Goal: Task Accomplishment & Management: Use online tool/utility

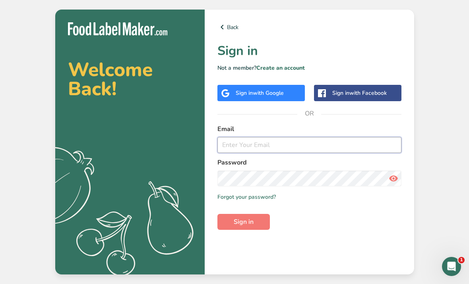
click at [359, 153] on input "email" at bounding box center [310, 145] width 184 height 16
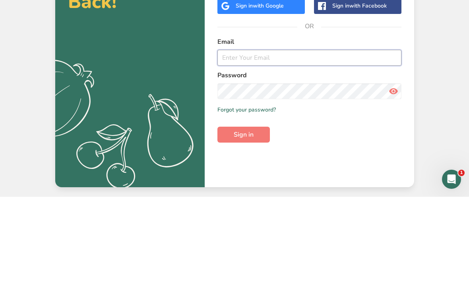
type input "[EMAIL_ADDRESS][DOMAIN_NAME]"
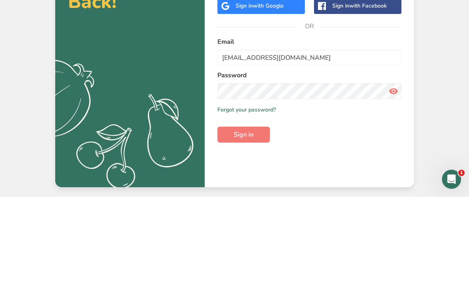
click at [243, 214] on button "Sign in" at bounding box center [244, 222] width 52 height 16
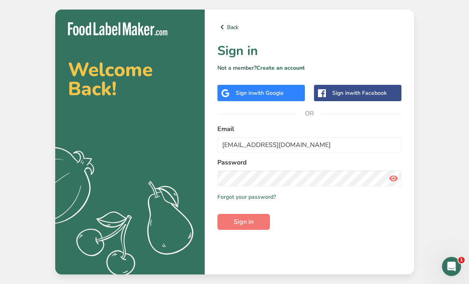
click at [262, 214] on button "Sign in" at bounding box center [244, 222] width 52 height 16
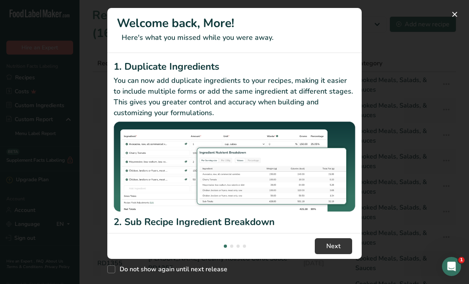
click at [335, 276] on div "Do not show again until next release" at bounding box center [234, 266] width 254 height 17
click at [332, 276] on div "Do not show again until next release" at bounding box center [234, 266] width 254 height 17
click at [335, 276] on div "Do not show again until next release" at bounding box center [234, 266] width 254 height 17
click at [337, 276] on div "Do not show again until next release" at bounding box center [234, 266] width 254 height 17
click at [341, 276] on div "Do not show again until next release" at bounding box center [234, 266] width 254 height 17
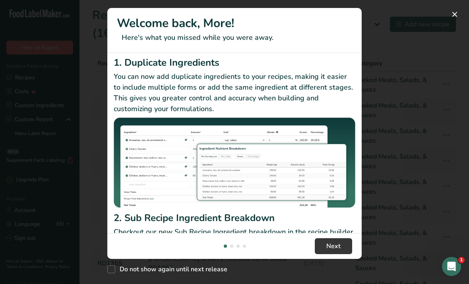
scroll to position [2, 0]
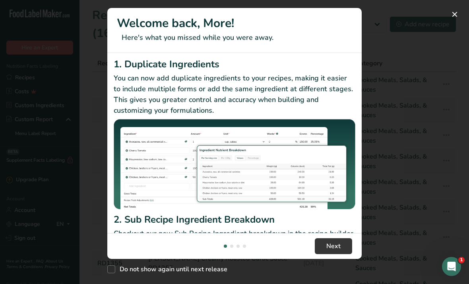
click at [353, 276] on div "Do not show again until next release" at bounding box center [234, 266] width 254 height 17
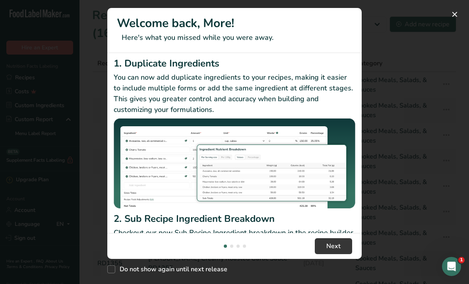
click at [229, 134] on img "New Features" at bounding box center [235, 163] width 242 height 90
click at [456, 37] on div "New Features" at bounding box center [234, 142] width 469 height 284
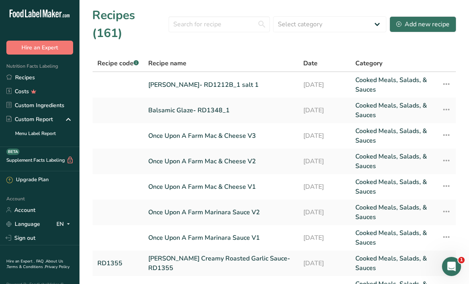
click at [429, 19] on div "Add new recipe" at bounding box center [422, 24] width 53 height 10
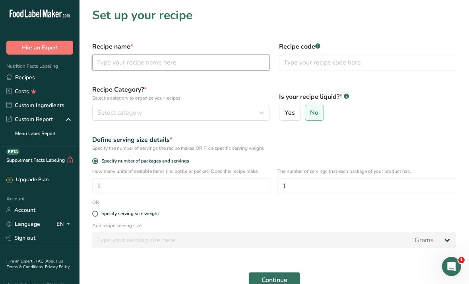
click at [188, 68] on input "text" at bounding box center [180, 62] width 177 height 16
click at [35, 85] on link "Costs" at bounding box center [40, 91] width 80 height 14
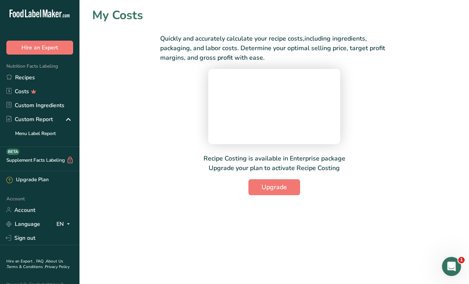
click at [22, 80] on link "Recipes" at bounding box center [40, 77] width 80 height 14
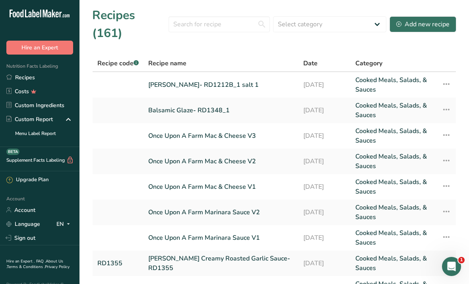
click at [44, 47] on button "Hire an Expert" at bounding box center [39, 48] width 67 height 14
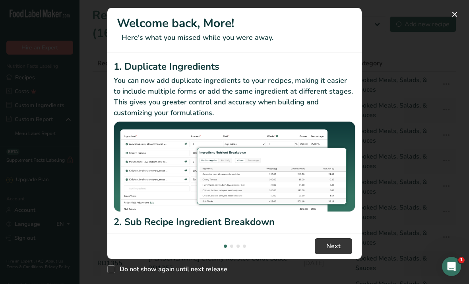
click at [452, 16] on button "New Features" at bounding box center [455, 14] width 13 height 13
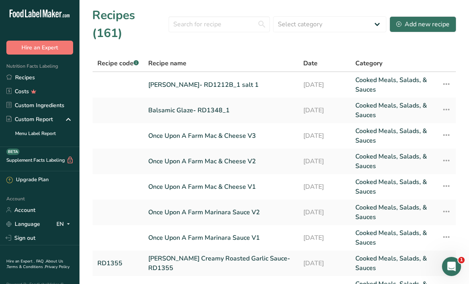
click at [437, 19] on div "Add new recipe" at bounding box center [422, 24] width 53 height 10
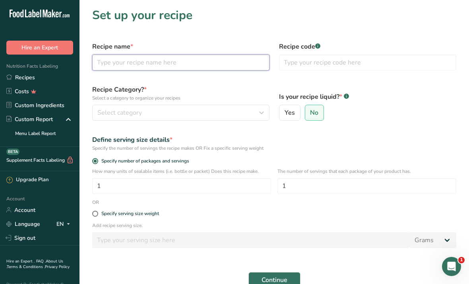
click at [231, 66] on input "text" at bounding box center [180, 62] width 177 height 16
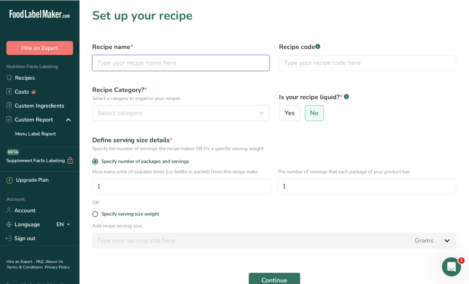
click at [155, 67] on input "text" at bounding box center [180, 62] width 177 height 16
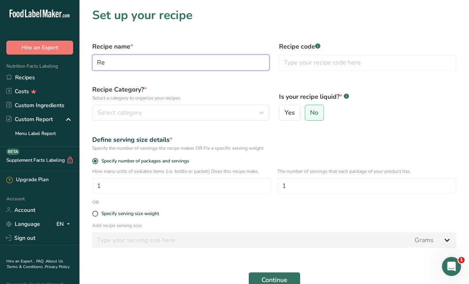
type input "R"
click at [183, 60] on input "Freshrealm" at bounding box center [180, 62] width 177 height 16
type input "Freshrealm Lime Crema"
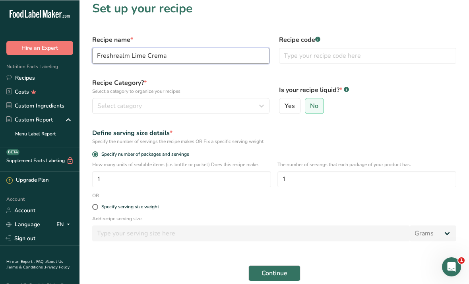
click at [218, 51] on input "Freshrealm Lime Crema" at bounding box center [180, 55] width 177 height 16
type input "Freshrealm Lime Crema - V1"
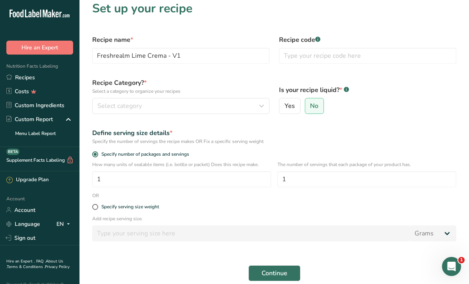
click at [241, 109] on div "Select category" at bounding box center [178, 106] width 162 height 10
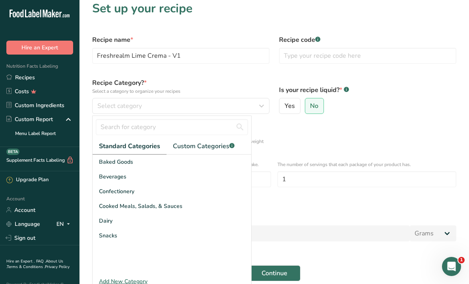
click at [181, 207] on div "Cooked Meals, Salads, & Sauces" at bounding box center [172, 205] width 159 height 15
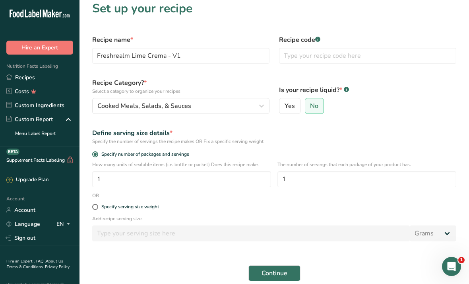
click at [313, 104] on span "No" at bounding box center [314, 106] width 8 height 8
click at [311, 104] on input "No" at bounding box center [307, 105] width 5 height 5
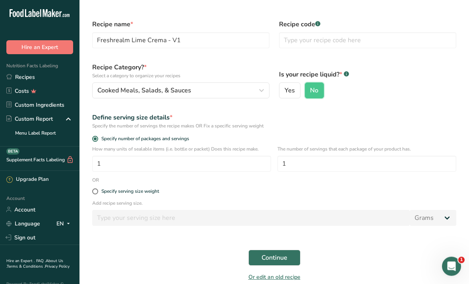
scroll to position [22, 0]
click at [93, 190] on span at bounding box center [95, 191] width 6 height 6
click at [93, 190] on input "Specify serving size weight" at bounding box center [94, 190] width 5 height 5
radio input "true"
radio input "false"
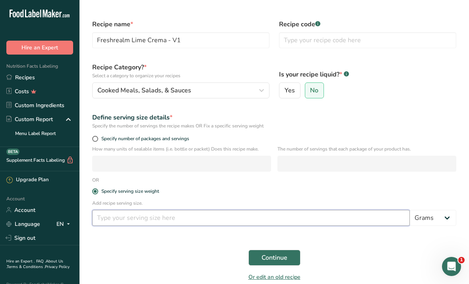
click at [123, 218] on input "number" at bounding box center [251, 218] width 318 height 16
type input "100"
click at [285, 259] on span "Continue" at bounding box center [275, 258] width 26 height 10
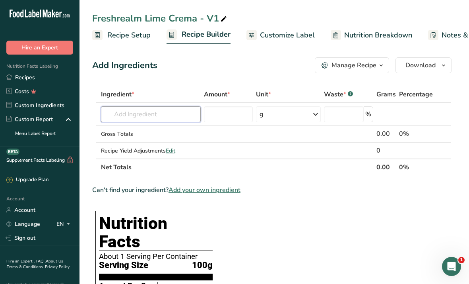
click at [172, 116] on input "text" at bounding box center [151, 114] width 100 height 16
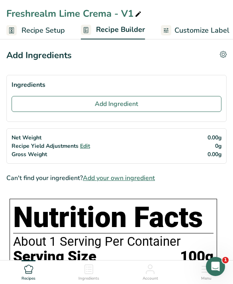
click at [142, 103] on button "Add Ingredient" at bounding box center [117, 104] width 210 height 16
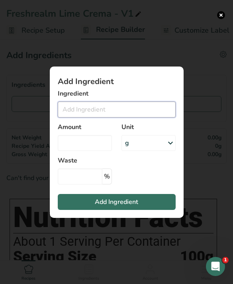
click at [142, 107] on input "Add ingredient modal" at bounding box center [117, 109] width 118 height 16
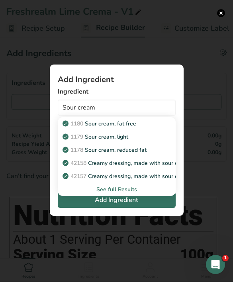
click at [130, 195] on div "See full Results" at bounding box center [116, 191] width 105 height 8
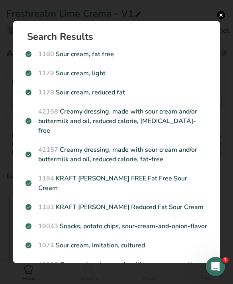
scroll to position [0, 0]
click at [217, 14] on button "Search results modal" at bounding box center [221, 15] width 8 height 8
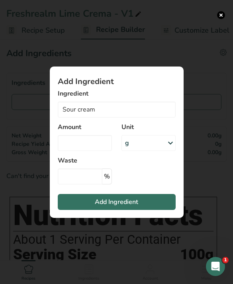
click at [125, 134] on div "Unit g Weight Units g kg mg See more Volume Units l mL fl oz See more" at bounding box center [149, 136] width 64 height 38
click at [134, 117] on input "Sour cream" at bounding box center [117, 109] width 118 height 16
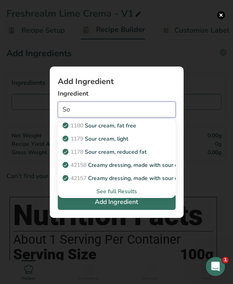
type input "S"
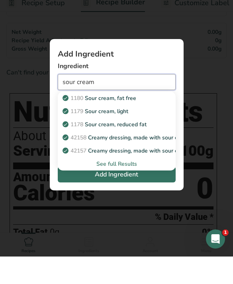
scroll to position [90, 0]
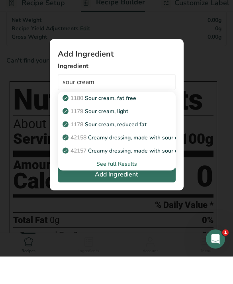
click at [129, 187] on div "See full Results" at bounding box center [116, 191] width 105 height 8
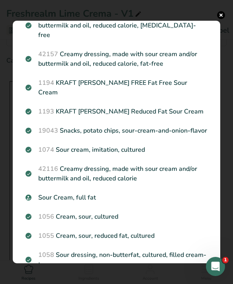
scroll to position [103, 0]
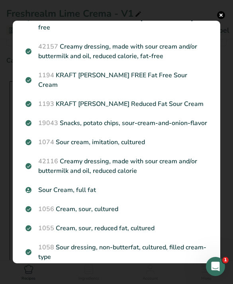
click at [111, 187] on div "Sour Cream, full fat" at bounding box center [116, 189] width 191 height 19
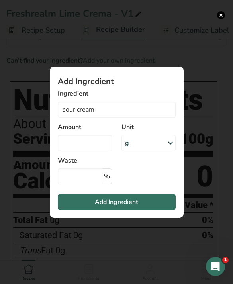
type input "Sour Cream, full fat"
click at [90, 150] on input "Add ingredient modal" at bounding box center [85, 143] width 54 height 16
type input "280"
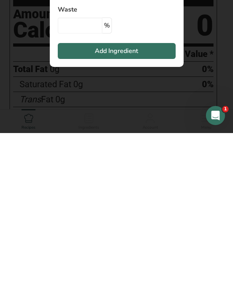
click at [140, 214] on section "Total Fat 0g 0% Saturated Fat 0g 0% Trans Fat 0g [MEDICAL_DATA] 0mg 0% Sodium 0…" at bounding box center [113, 289] width 200 height 155
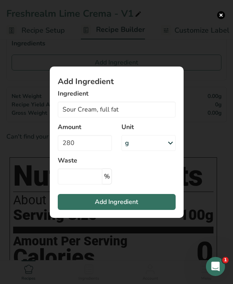
scroll to position [0, 0]
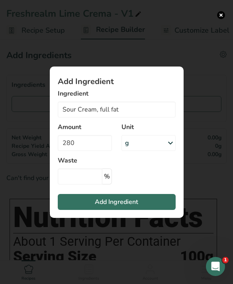
click at [124, 204] on span "Add Ingredient" at bounding box center [116, 202] width 43 height 10
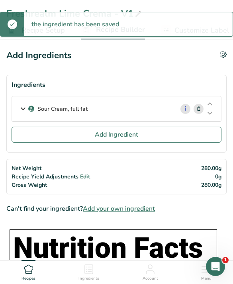
click at [119, 130] on span "Add Ingredient" at bounding box center [116, 135] width 43 height 10
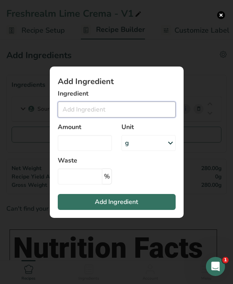
click at [145, 109] on input "Add ingredient modal" at bounding box center [117, 109] width 118 height 16
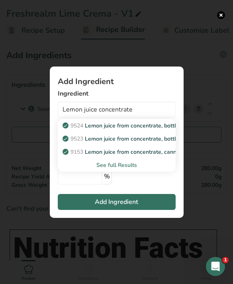
click at [124, 167] on div "See full Results" at bounding box center [116, 165] width 105 height 8
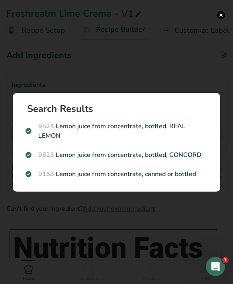
click at [178, 127] on p "9524 Lemon juice from concentrate, bottled, REAL LEMON" at bounding box center [116, 130] width 182 height 19
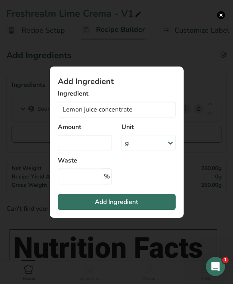
type input "Lemon juice from concentrate, bottled, REAL LEMON"
click at [81, 144] on input "Add ingredient modal" at bounding box center [85, 143] width 54 height 16
type input "0"
type input "0.4"
click at [139, 202] on button "Add Ingredient" at bounding box center [117, 202] width 118 height 16
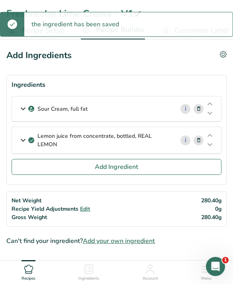
click at [171, 162] on button "Add Ingredient" at bounding box center [117, 167] width 210 height 16
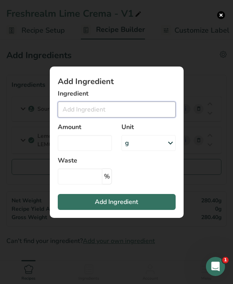
click at [135, 112] on input "Add ingredient modal" at bounding box center [117, 109] width 118 height 16
click at [165, 111] on input "Lime juice concentrate" at bounding box center [117, 109] width 118 height 16
type input "L"
click at [214, 11] on div "Add ingredient modal" at bounding box center [116, 142] width 233 height 284
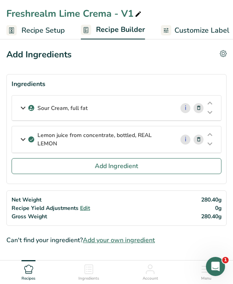
scroll to position [18, 0]
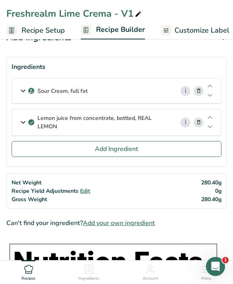
click at [142, 224] on span "Add your own ingredient" at bounding box center [119, 223] width 72 height 10
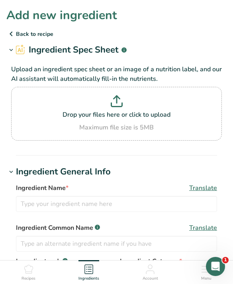
click at [177, 12] on div "Add new ingredient" at bounding box center [116, 15] width 220 height 18
click at [21, 34] on p "Back to recipe" at bounding box center [116, 34] width 220 height 10
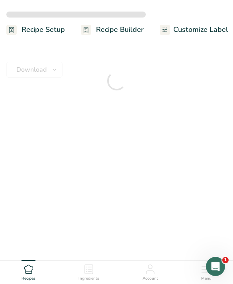
scroll to position [18, 0]
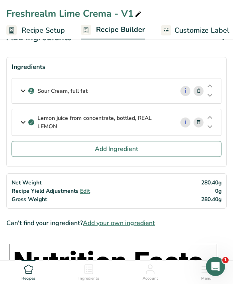
click at [150, 148] on button "Add Ingredient" at bounding box center [117, 149] width 210 height 16
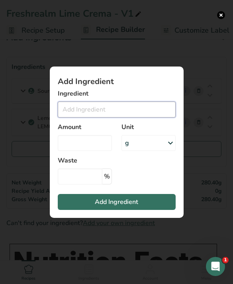
click at [148, 117] on input "Add ingredient modal" at bounding box center [117, 109] width 118 height 16
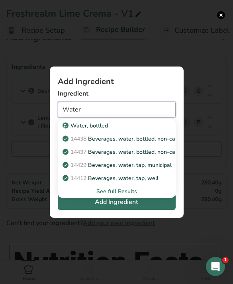
scroll to position [12, 0]
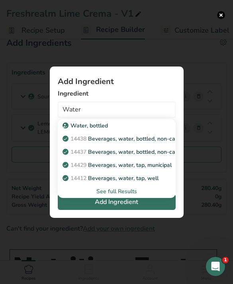
click at [139, 195] on div "See full Results" at bounding box center [116, 191] width 105 height 8
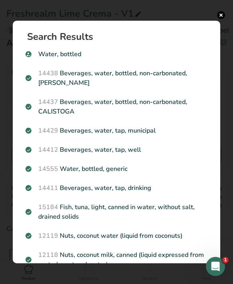
click at [146, 136] on div "14429 [GEOGRAPHIC_DATA], water, tap, municipal" at bounding box center [116, 130] width 191 height 19
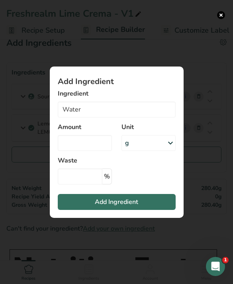
type input "Beverages, water, tap, municipal"
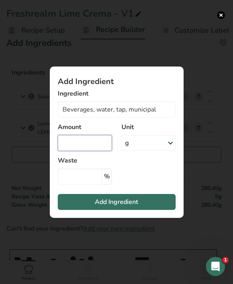
click at [84, 151] on input "Add ingredient modal" at bounding box center [85, 143] width 54 height 16
type input "102.41"
click at [139, 210] on button "Add Ingredient" at bounding box center [117, 202] width 118 height 16
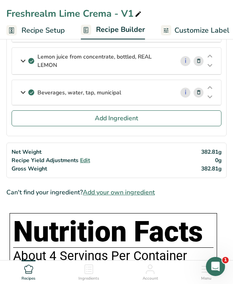
scroll to position [80, 0]
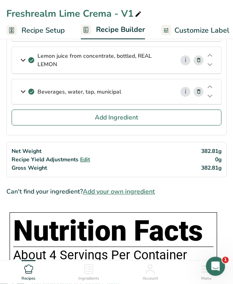
click at [119, 189] on span "Add your own ingredient" at bounding box center [119, 192] width 72 height 10
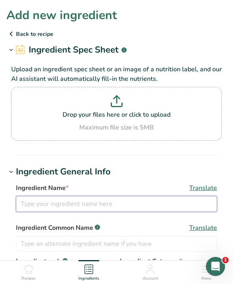
click at [128, 206] on input "text" at bounding box center [116, 204] width 201 height 16
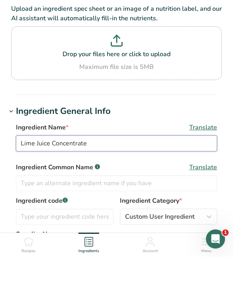
scroll to position [34, 0]
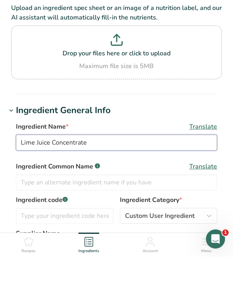
type input "Lime Juice Concentrate"
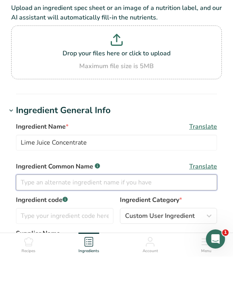
click at [153, 202] on input "text" at bounding box center [116, 210] width 201 height 16
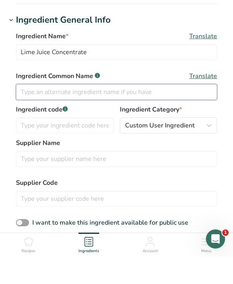
scroll to position [177, 0]
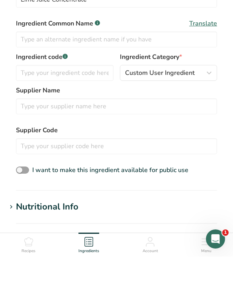
click at [149, 227] on h1 "Nutritional Info" at bounding box center [116, 233] width 220 height 13
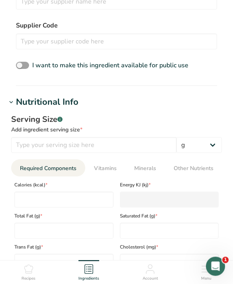
scroll to position [309, 0]
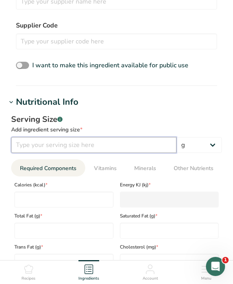
click at [142, 142] on input "number" at bounding box center [93, 145] width 165 height 16
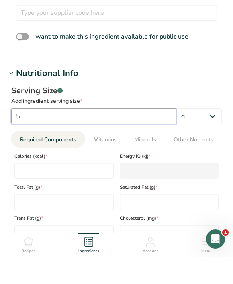
scroll to position [347, 0]
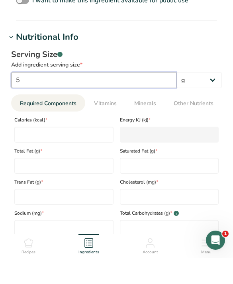
type input "5"
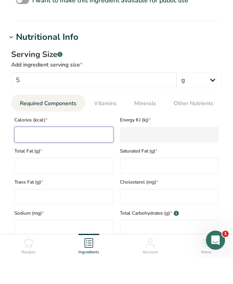
click at [76, 153] on input "number" at bounding box center [63, 161] width 99 height 16
type input "0"
type KJ "0"
type input "0"
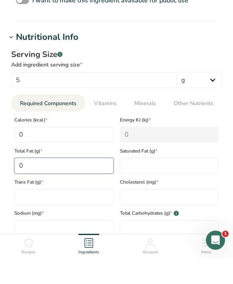
type Fat "0"
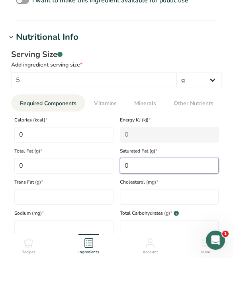
type Fat "0"
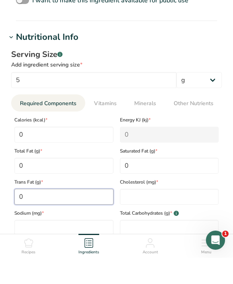
type Fat "0"
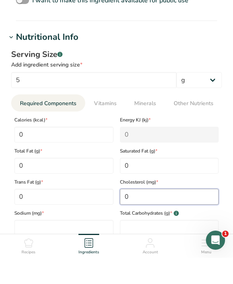
type input "0"
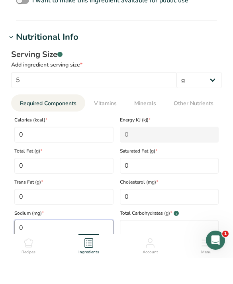
type input "0"
type Carbohydrates "0"
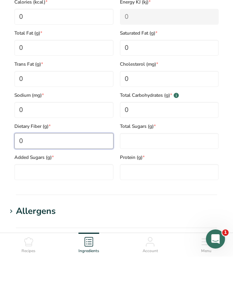
type Fiber "0"
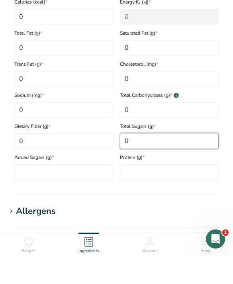
type Sugars "0"
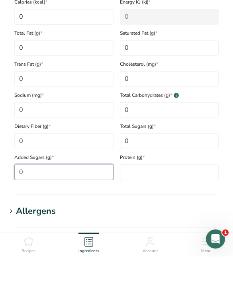
type Sugars "0"
type input "0"
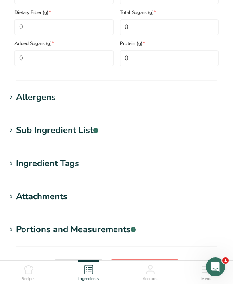
click at [140, 97] on h1 "Allergens" at bounding box center [116, 96] width 220 height 13
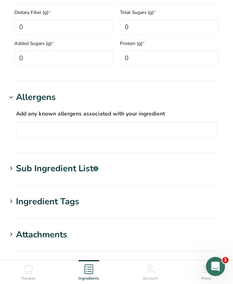
click at [96, 169] on rect at bounding box center [95, 168] width 5 height 5
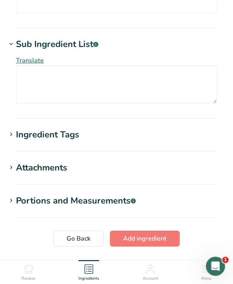
scroll to position [729, 0]
click at [160, 146] on section "Ingredient Tags Add tags Standard Tags Custom Tags Source of Antioxidants [MEDI…" at bounding box center [116, 139] width 220 height 23
click at [77, 134] on div "Ingredient Tags" at bounding box center [47, 134] width 63 height 13
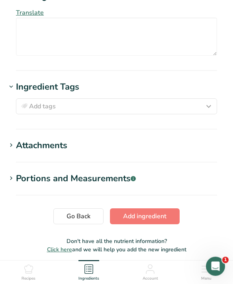
scroll to position [777, 0]
click at [122, 151] on h1 "Attachments" at bounding box center [116, 145] width 220 height 13
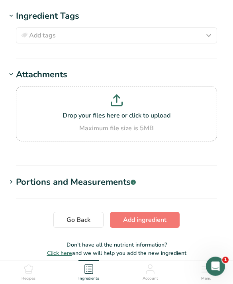
scroll to position [847, 0]
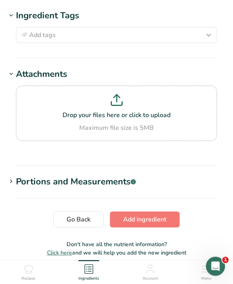
click at [156, 222] on span "Add ingredient" at bounding box center [144, 220] width 43 height 10
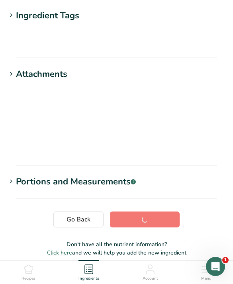
scroll to position [109, 0]
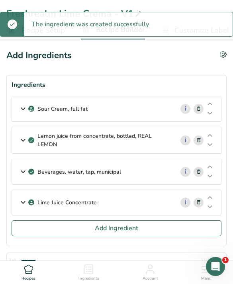
click at [146, 224] on button "Add Ingredient" at bounding box center [117, 228] width 210 height 16
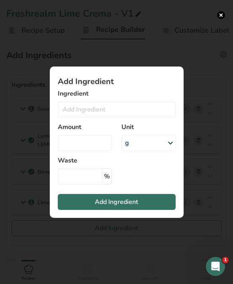
click at [146, 251] on div "Add ingredient modal" at bounding box center [116, 142] width 233 height 284
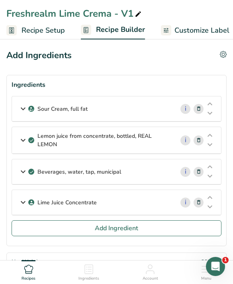
click at [162, 192] on div "Lime Juice Concentrate" at bounding box center [93, 202] width 162 height 25
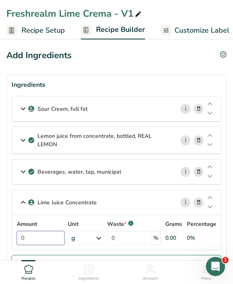
click at [45, 236] on input "0" at bounding box center [41, 238] width 48 height 14
type input "5.6"
click at [151, 261] on button "Add Ingredient" at bounding box center [117, 262] width 210 height 16
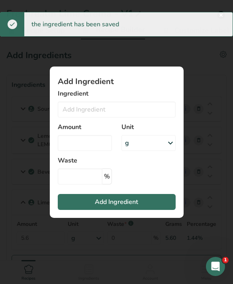
click at [209, 148] on div "Add ingredient modal" at bounding box center [116, 142] width 233 height 284
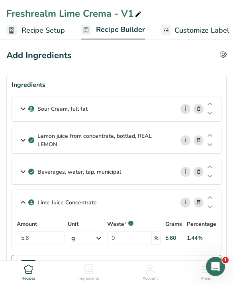
click at [116, 264] on span "Add Ingredient" at bounding box center [116, 263] width 43 height 10
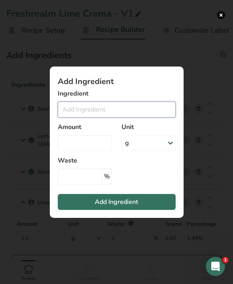
click at [121, 117] on input "Add ingredient modal" at bounding box center [117, 109] width 118 height 16
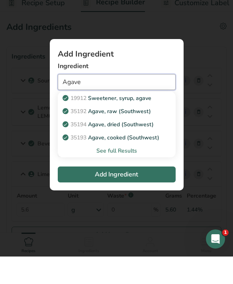
scroll to position [2, 0]
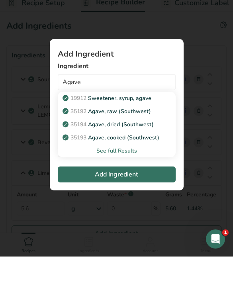
click at [141, 121] on p "19912 Sweetener, syrup, agave" at bounding box center [107, 125] width 87 height 8
type input "Sweetener, syrup, agave"
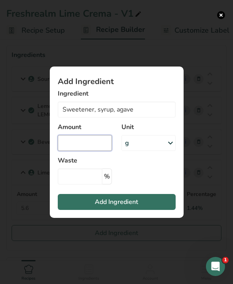
click at [84, 151] on input "Add ingredient modal" at bounding box center [85, 143] width 54 height 16
type input "0"
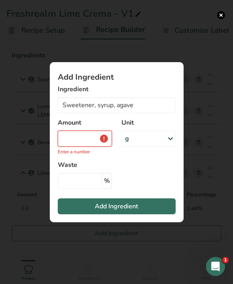
type input "0"
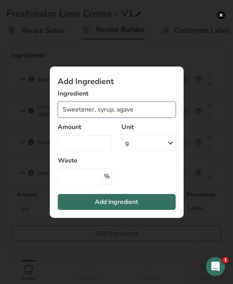
click at [145, 117] on input "Sweetener, syrup, agave" at bounding box center [117, 109] width 118 height 16
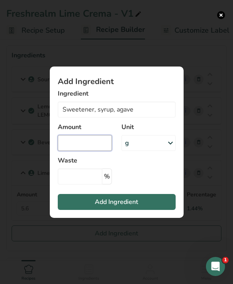
click at [79, 151] on input "Add ingredient modal" at bounding box center [85, 143] width 54 height 16
type input "21"
click at [119, 206] on span "Add Ingredient" at bounding box center [116, 202] width 43 height 10
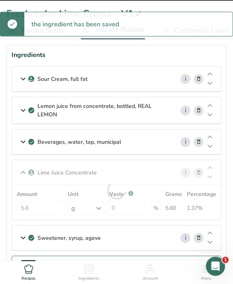
scroll to position [30, 0]
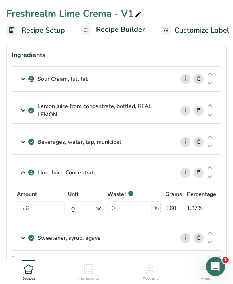
click at [123, 260] on span "Add Ingredient" at bounding box center [116, 263] width 43 height 10
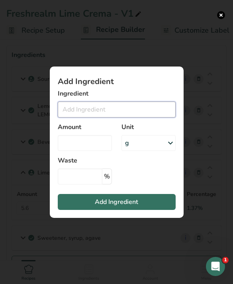
click at [142, 117] on input "Add ingredient modal" at bounding box center [117, 109] width 118 height 16
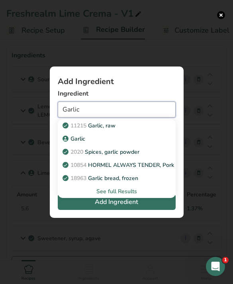
type input "Garlic"
click at [79, 143] on p "Garlic" at bounding box center [74, 138] width 21 height 8
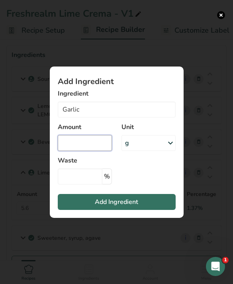
click at [90, 151] on input "Add ingredient modal" at bounding box center [85, 143] width 54 height 16
type input "14"
click at [129, 206] on span "Add Ingredient" at bounding box center [116, 202] width 43 height 10
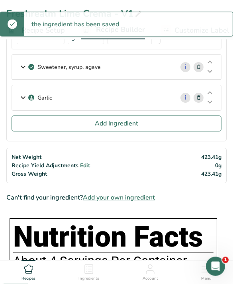
scroll to position [200, 0]
click at [157, 124] on button "Add Ingredient" at bounding box center [117, 123] width 210 height 16
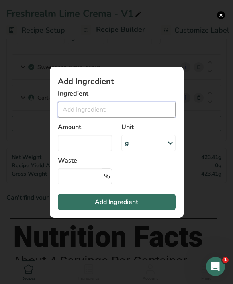
click at [141, 117] on input "Add ingredient modal" at bounding box center [117, 109] width 118 height 16
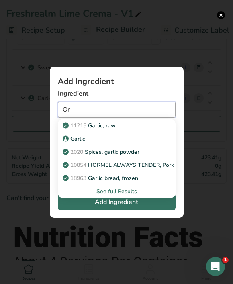
type input "O"
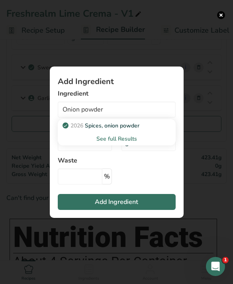
click at [142, 130] on div "2026 Spices, onion powder" at bounding box center [110, 125] width 92 height 8
type input "Spices, onion powder"
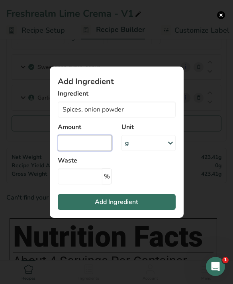
click at [99, 151] on input "Add ingredient modal" at bounding box center [85, 143] width 54 height 16
type input "1.4"
click at [143, 210] on button "Add Ingredient" at bounding box center [117, 202] width 118 height 16
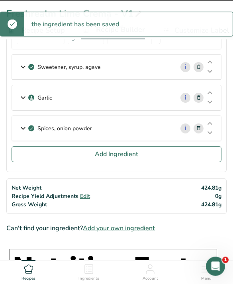
scroll to position [200, 0]
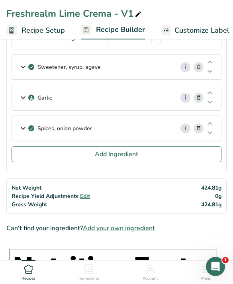
click at [159, 153] on button "Add Ingredient" at bounding box center [117, 154] width 210 height 16
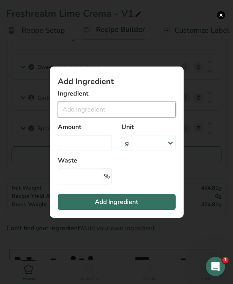
click at [146, 117] on input "Add ingredient modal" at bounding box center [117, 109] width 118 height 16
type input "M"
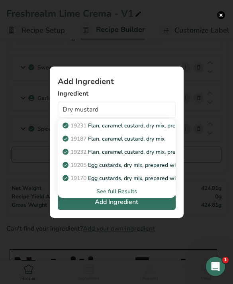
click at [135, 198] on div "See full Results" at bounding box center [117, 191] width 118 height 13
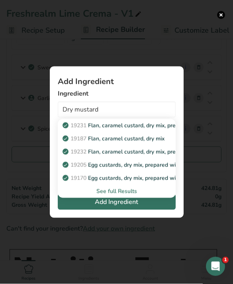
click at [130, 195] on div "See full Results" at bounding box center [116, 191] width 105 height 8
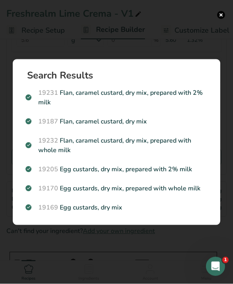
click at [223, 17] on button "Search results modal" at bounding box center [221, 15] width 8 height 8
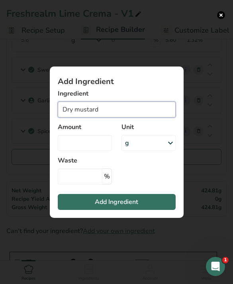
click at [152, 117] on input "Dry mustard" at bounding box center [117, 109] width 118 height 16
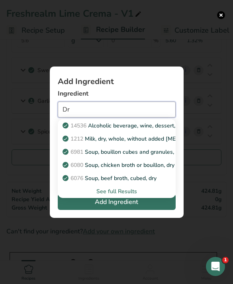
type input "D"
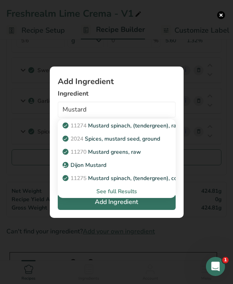
click at [122, 195] on div "See full Results" at bounding box center [116, 191] width 105 height 8
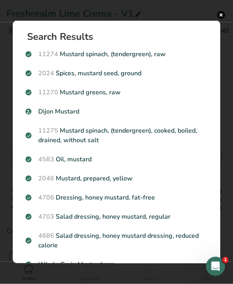
scroll to position [-12, 0]
click at [222, 15] on button "Search results modal" at bounding box center [221, 15] width 8 height 8
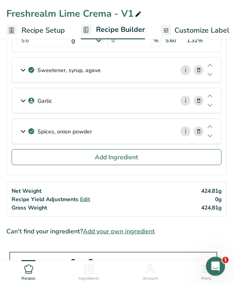
scroll to position [198, 0]
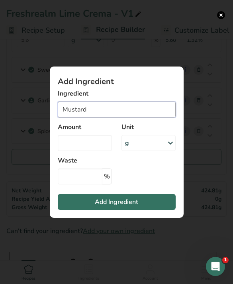
click at [152, 117] on input "Mustard" at bounding box center [117, 109] width 118 height 16
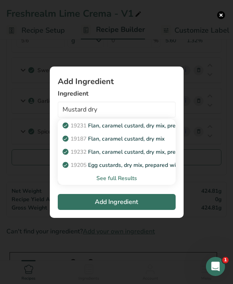
click at [127, 182] on div "See full Results" at bounding box center [116, 178] width 105 height 8
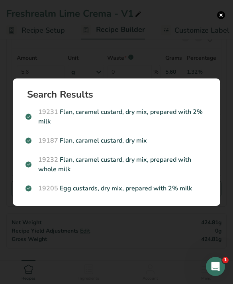
scroll to position [157, 0]
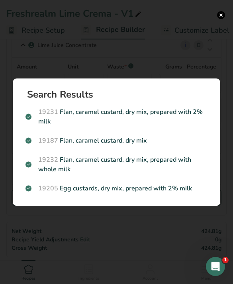
click at [218, 16] on button "Search results modal" at bounding box center [221, 15] width 8 height 8
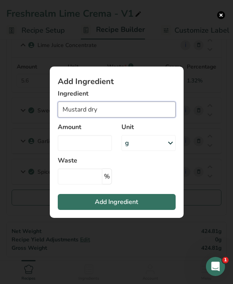
click at [124, 117] on input "Mustard dry" at bounding box center [117, 109] width 118 height 16
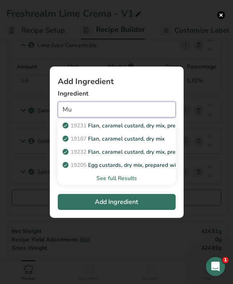
type input "M"
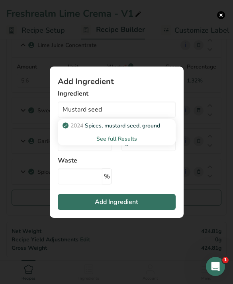
click at [89, 130] on p "2024 Spices, mustard seed, ground" at bounding box center [112, 125] width 96 height 8
type input "Spices, mustard seed, ground"
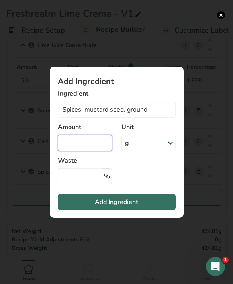
click at [98, 151] on input "Add ingredient modal" at bounding box center [85, 143] width 54 height 16
type input "41"
click at [140, 210] on button "Add Ingredient" at bounding box center [117, 202] width 118 height 16
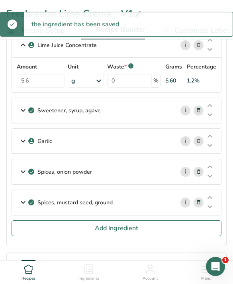
click at [134, 229] on span "Add Ingredient" at bounding box center [116, 228] width 43 height 10
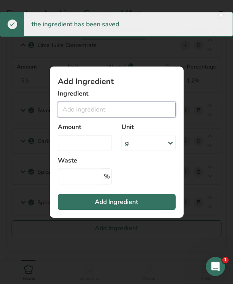
click at [157, 117] on input "Add ingredient modal" at bounding box center [117, 109] width 118 height 16
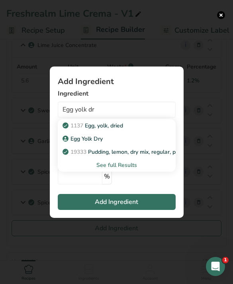
click at [91, 143] on p "Egg Yolk Dry" at bounding box center [83, 138] width 39 height 8
type input "Egg Yolk Dry"
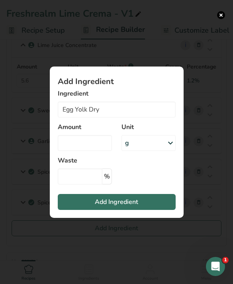
click at [98, 145] on div "Amount" at bounding box center [85, 136] width 64 height 38
click at [99, 151] on input "Add ingredient modal" at bounding box center [85, 143] width 54 height 16
type input "2.66"
click at [134, 206] on span "Add Ingredient" at bounding box center [116, 202] width 43 height 10
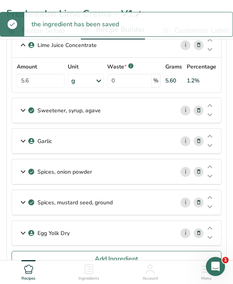
click at [191, 262] on button "Add Ingredient" at bounding box center [117, 259] width 210 height 16
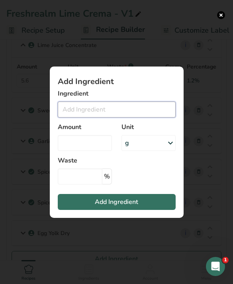
click at [144, 117] on input "Add ingredient modal" at bounding box center [117, 109] width 118 height 16
type input "E"
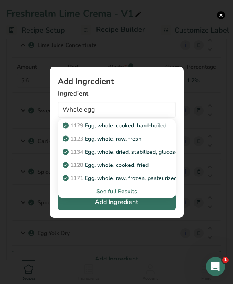
click at [115, 195] on div "See full Results" at bounding box center [116, 191] width 105 height 8
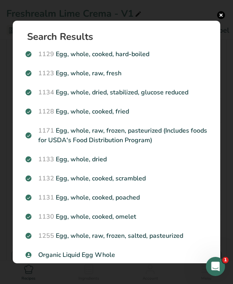
click at [100, 160] on p "1133 Egg, whole, dried" at bounding box center [116, 159] width 182 height 10
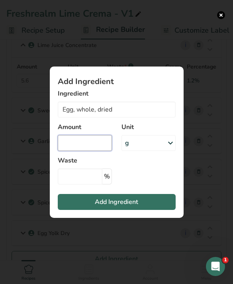
click at [96, 151] on input "Add ingredient modal" at bounding box center [85, 143] width 54 height 16
click at [223, 19] on div "Add ingredient modal" at bounding box center [116, 142] width 233 height 284
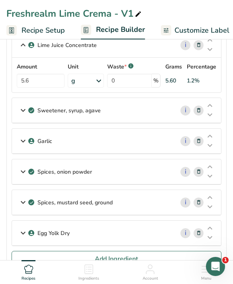
click at [126, 258] on span "Add Ingredient" at bounding box center [116, 259] width 43 height 10
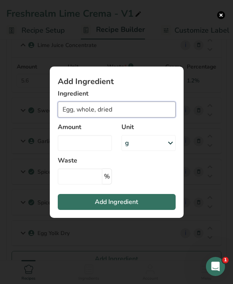
click at [150, 117] on input "Egg, whole, dried" at bounding box center [117, 109] width 118 height 16
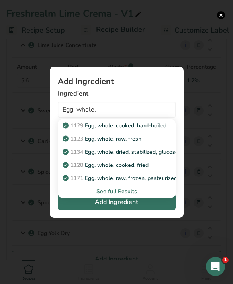
click at [132, 195] on div "See full Results" at bounding box center [116, 191] width 105 height 8
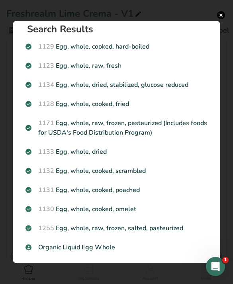
scroll to position [6, 0]
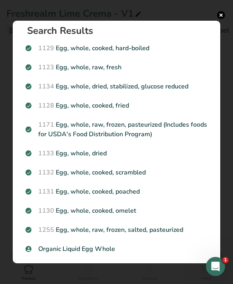
click at [152, 151] on p "1133 Egg, whole, dried" at bounding box center [116, 153] width 182 height 10
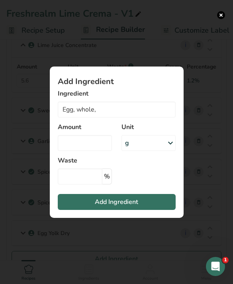
type input "Egg, whole, dried"
click at [91, 151] on input "Add ingredient modal" at bounding box center [85, 143] width 54 height 16
type input "1.61"
click at [140, 210] on button "Add Ingredient" at bounding box center [117, 202] width 118 height 16
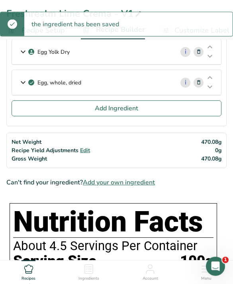
click at [141, 110] on button "Add Ingredient" at bounding box center [117, 109] width 210 height 16
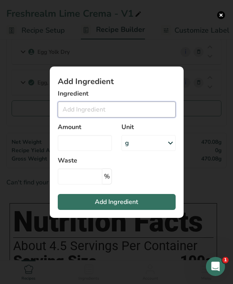
click at [155, 115] on input "Add ingredient modal" at bounding box center [117, 109] width 118 height 16
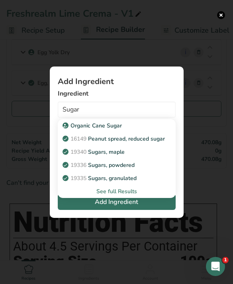
click at [121, 130] on div "Organic Cane Sugar" at bounding box center [110, 125] width 92 height 8
type input "Organic Cane Sugar"
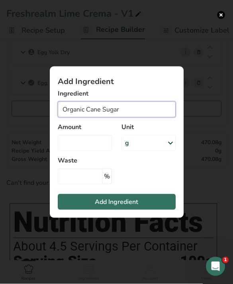
click at [150, 117] on input "Organic Cane Sugar" at bounding box center [117, 109] width 118 height 16
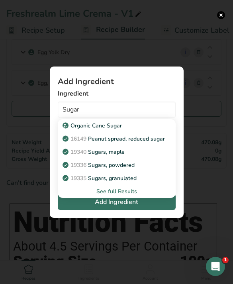
click at [128, 182] on p "19335 [GEOGRAPHIC_DATA], granulated" at bounding box center [100, 178] width 72 height 8
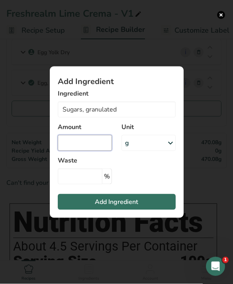
click at [91, 149] on input "Add ingredient modal" at bounding box center [85, 143] width 54 height 16
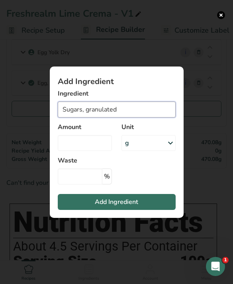
click at [140, 117] on input "Sugars, granulated" at bounding box center [117, 109] width 118 height 16
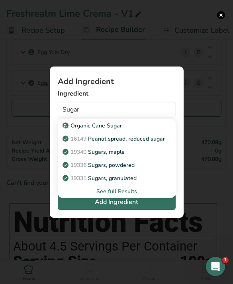
click at [127, 195] on div "See full Results" at bounding box center [116, 191] width 105 height 8
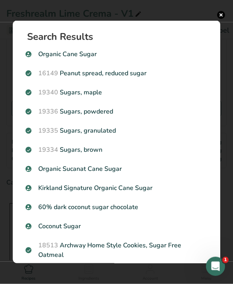
scroll to position [0, 0]
click at [71, 130] on p "19335 [GEOGRAPHIC_DATA], granulated" at bounding box center [116, 131] width 182 height 10
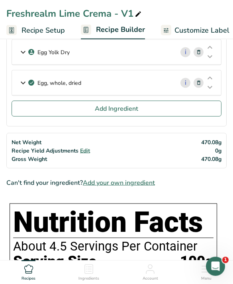
scroll to position [338, 0]
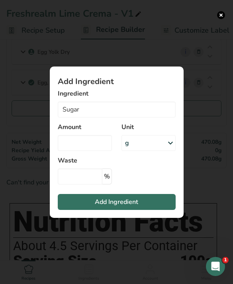
type input "Sugars, granulated"
click at [79, 151] on input "Add ingredient modal" at bounding box center [85, 143] width 54 height 16
type input "2.24"
click at [140, 210] on button "Add Ingredient" at bounding box center [117, 202] width 118 height 16
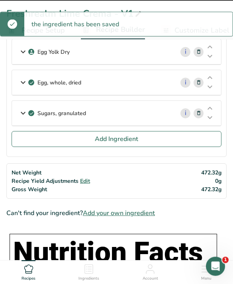
scroll to position [338, 0]
click at [140, 138] on button "Add Ingredient" at bounding box center [117, 139] width 210 height 16
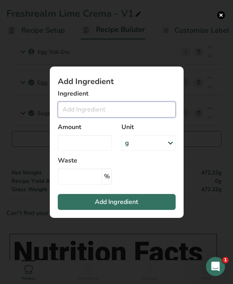
click at [137, 117] on input "Add ingredient modal" at bounding box center [117, 109] width 118 height 16
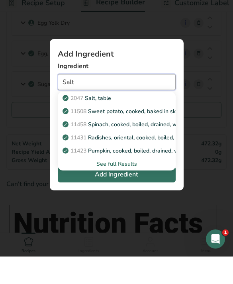
scroll to position [340, 0]
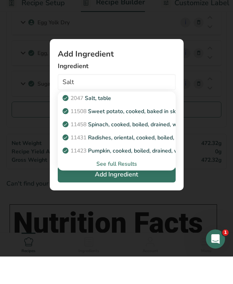
click at [118, 187] on div "See full Results" at bounding box center [116, 191] width 105 height 8
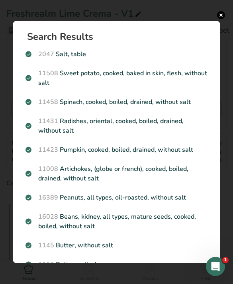
scroll to position [0, 0]
click at [227, 7] on div "Search results modal" at bounding box center [116, 142] width 233 height 284
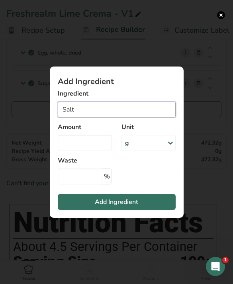
click at [95, 117] on input "Salt" at bounding box center [117, 109] width 118 height 16
type input "Kosher Salt"
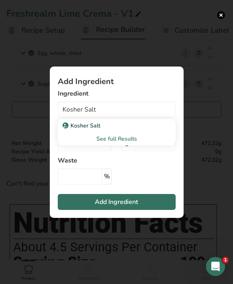
click at [78, 130] on p "Kosher Salt" at bounding box center [82, 125] width 36 height 8
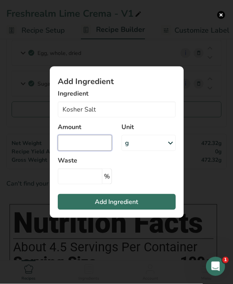
click at [93, 151] on input "Add ingredient modal" at bounding box center [85, 143] width 54 height 16
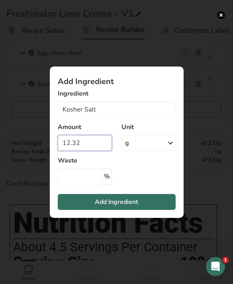
type input "12.32"
click at [147, 210] on button "Add Ingredient" at bounding box center [117, 202] width 118 height 16
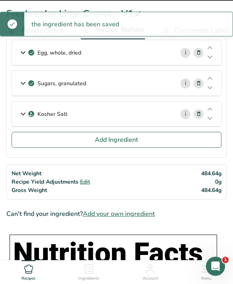
scroll to position [368, 0]
click at [153, 142] on button "Add Ingredient" at bounding box center [117, 140] width 210 height 16
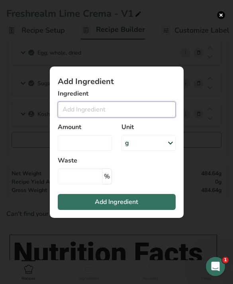
click at [146, 117] on input "Add ingredient modal" at bounding box center [117, 109] width 118 height 16
type input "D"
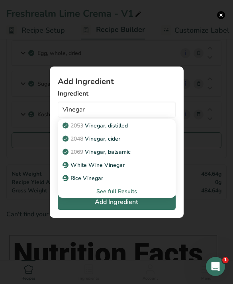
click at [128, 130] on p "2053 Vinegar, distilled" at bounding box center [96, 125] width 64 height 8
type input "Vinegar, distilled"
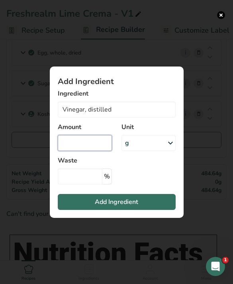
click at [86, 151] on input "Add ingredient modal" at bounding box center [85, 143] width 54 height 16
type input "1.61"
click at [147, 210] on button "Add Ingredient" at bounding box center [117, 202] width 118 height 16
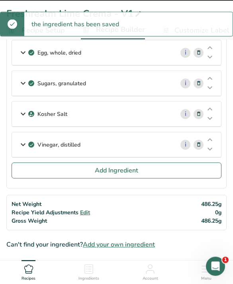
scroll to position [368, 0]
click at [145, 170] on button "Add Ingredient" at bounding box center [117, 170] width 210 height 16
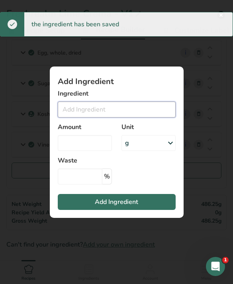
click at [132, 117] on input "Add ingredient modal" at bounding box center [117, 109] width 118 height 16
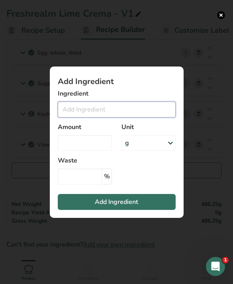
scroll to position [367, 0]
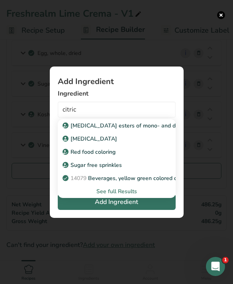
click at [95, 145] on link "[MEDICAL_DATA]" at bounding box center [117, 138] width 118 height 13
type input "[MEDICAL_DATA]"
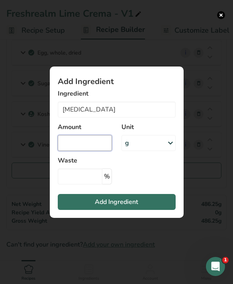
click at [94, 151] on input "Add ingredient modal" at bounding box center [85, 143] width 54 height 16
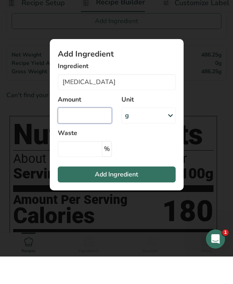
scroll to position [490, 0]
type input "0.8"
click at [148, 194] on button "Add Ingredient" at bounding box center [117, 202] width 118 height 16
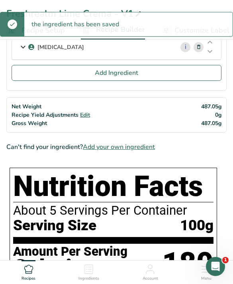
scroll to position [426, 0]
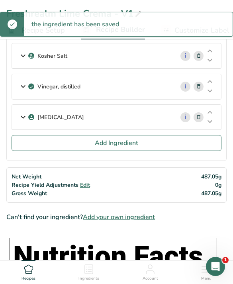
click at [181, 145] on button "Add Ingredient" at bounding box center [117, 143] width 210 height 16
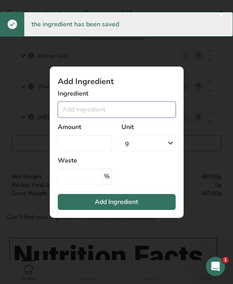
click at [157, 106] on input "Add ingredient modal" at bounding box center [117, 109] width 118 height 16
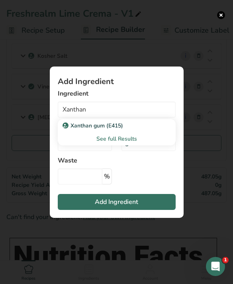
click at [85, 126] on p "Xanthan gum (E415)" at bounding box center [93, 125] width 59 height 8
type input "Xanthan gum (E415)"
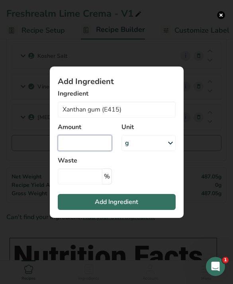
click at [91, 141] on input "Add ingredient modal" at bounding box center [85, 143] width 54 height 16
type input "0.6"
click at [136, 204] on span "Add Ingredient" at bounding box center [116, 202] width 43 height 10
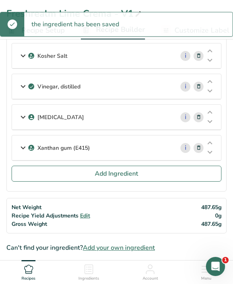
click at [175, 171] on button "Add Ingredient" at bounding box center [117, 173] width 210 height 16
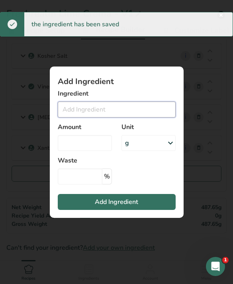
click at [147, 111] on input "Add ingredient modal" at bounding box center [117, 109] width 118 height 16
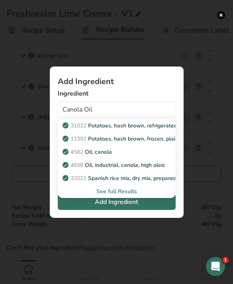
click at [99, 152] on p "4582 Oil, canola" at bounding box center [88, 152] width 48 height 8
type input "Oil, canola"
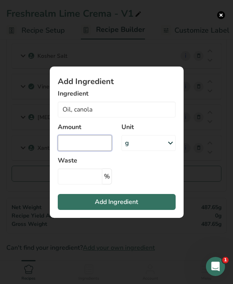
click at [91, 136] on input "Add ingredient modal" at bounding box center [85, 143] width 54 height 16
type input "43.4"
click at [155, 203] on button "Add Ingredient" at bounding box center [117, 202] width 118 height 16
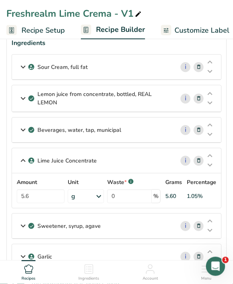
scroll to position [42, 0]
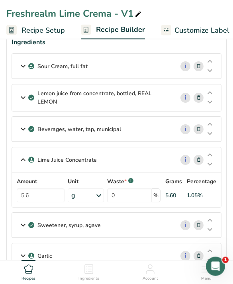
click at [25, 161] on icon at bounding box center [23, 160] width 10 height 14
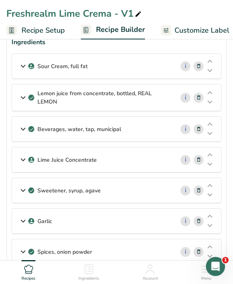
click at [21, 69] on icon at bounding box center [23, 66] width 10 height 14
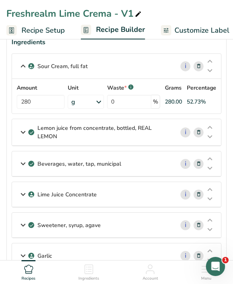
click at [23, 130] on icon at bounding box center [23, 132] width 10 height 14
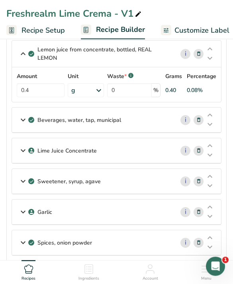
scroll to position [121, 0]
click at [48, 91] on input "0.4" at bounding box center [41, 90] width 48 height 14
type input "0.41"
click at [22, 118] on icon at bounding box center [23, 120] width 10 height 14
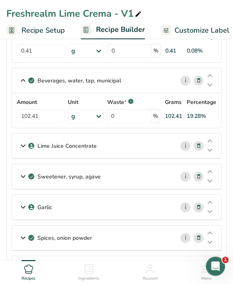
click at [26, 145] on icon at bounding box center [23, 146] width 10 height 14
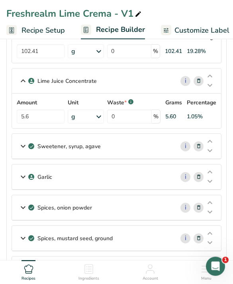
scroll to position [243, 0]
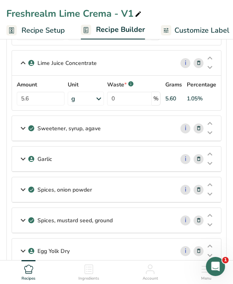
click at [19, 129] on icon at bounding box center [23, 128] width 10 height 14
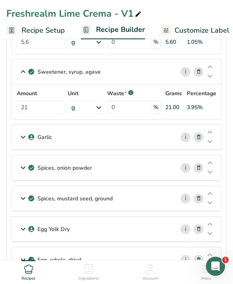
click at [21, 132] on icon at bounding box center [23, 137] width 10 height 14
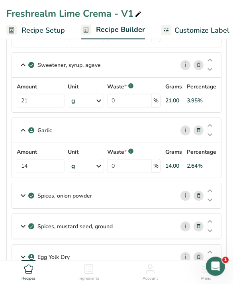
scroll to position [328, 0]
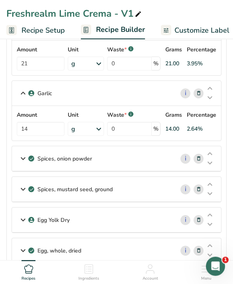
click at [23, 157] on icon at bounding box center [23, 159] width 10 height 14
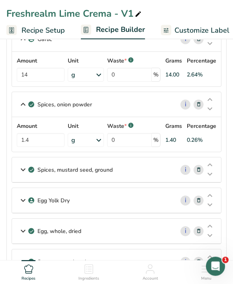
scroll to position [402, 0]
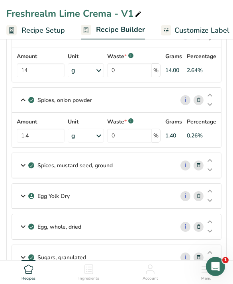
click at [24, 165] on icon at bounding box center [23, 165] width 10 height 14
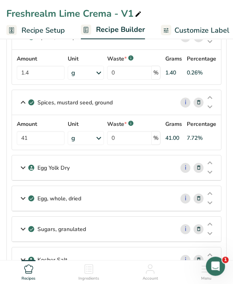
scroll to position [464, 0]
click at [42, 140] on input "41" at bounding box center [41, 138] width 48 height 14
type input "4"
type input "0.41"
click at [22, 164] on icon at bounding box center [23, 167] width 10 height 14
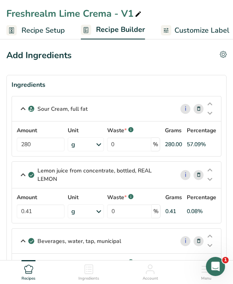
scroll to position [0, 0]
click at [187, 28] on span "Customize Label" at bounding box center [201, 30] width 55 height 11
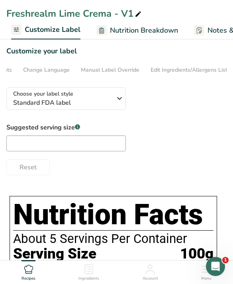
scroll to position [0, 185]
click at [177, 73] on div "Edit Ingredients/Allergens List" at bounding box center [178, 70] width 77 height 8
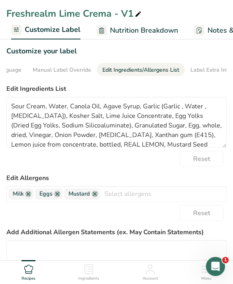
scroll to position [0, 229]
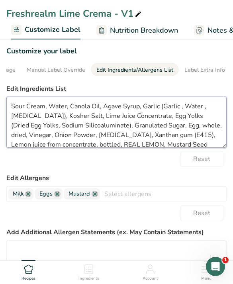
click at [44, 103] on textarea "Sour Cream, Water, Canola Oil, Agave Syrup, Garlic (Garlic , Water , [MEDICAL_D…" at bounding box center [116, 122] width 220 height 51
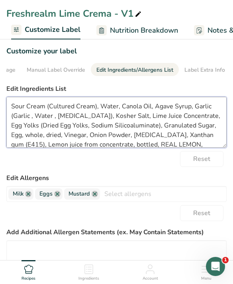
scroll to position [2, 0]
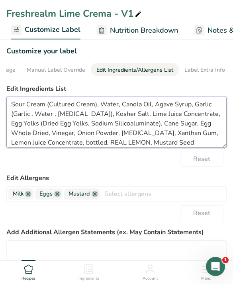
type textarea "Sour Cream (Cultured Cream), Water, Canola Oil, Agave Syrup, Garlic (Garlic , W…"
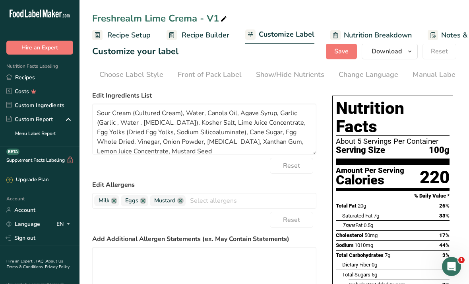
scroll to position [0, 0]
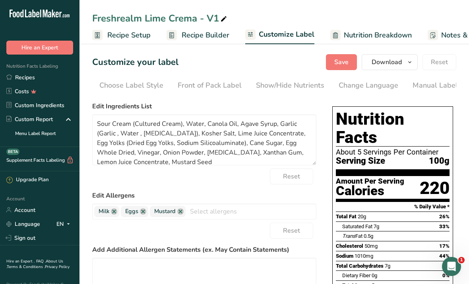
click at [342, 70] on button "Save" at bounding box center [341, 62] width 31 height 16
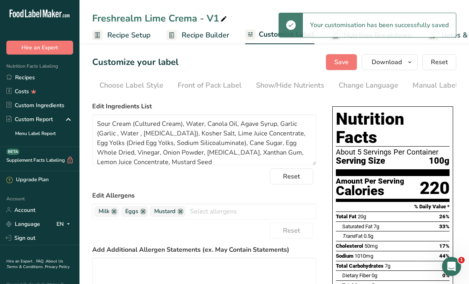
click at [410, 64] on icon "button" at bounding box center [410, 62] width 6 height 10
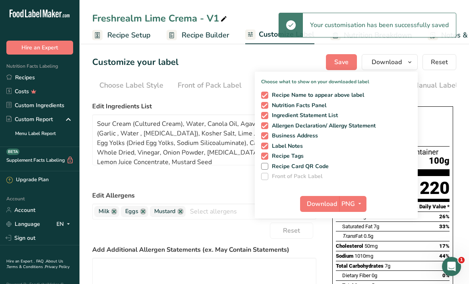
click at [362, 203] on icon "button" at bounding box center [360, 203] width 6 height 10
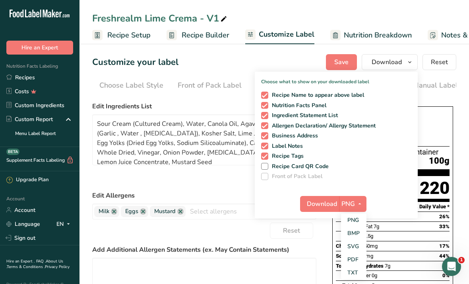
click at [357, 260] on link "PDF" at bounding box center [353, 259] width 25 height 13
click at [331, 201] on span "Download" at bounding box center [322, 204] width 30 height 10
